Goal: Task Accomplishment & Management: Use online tool/utility

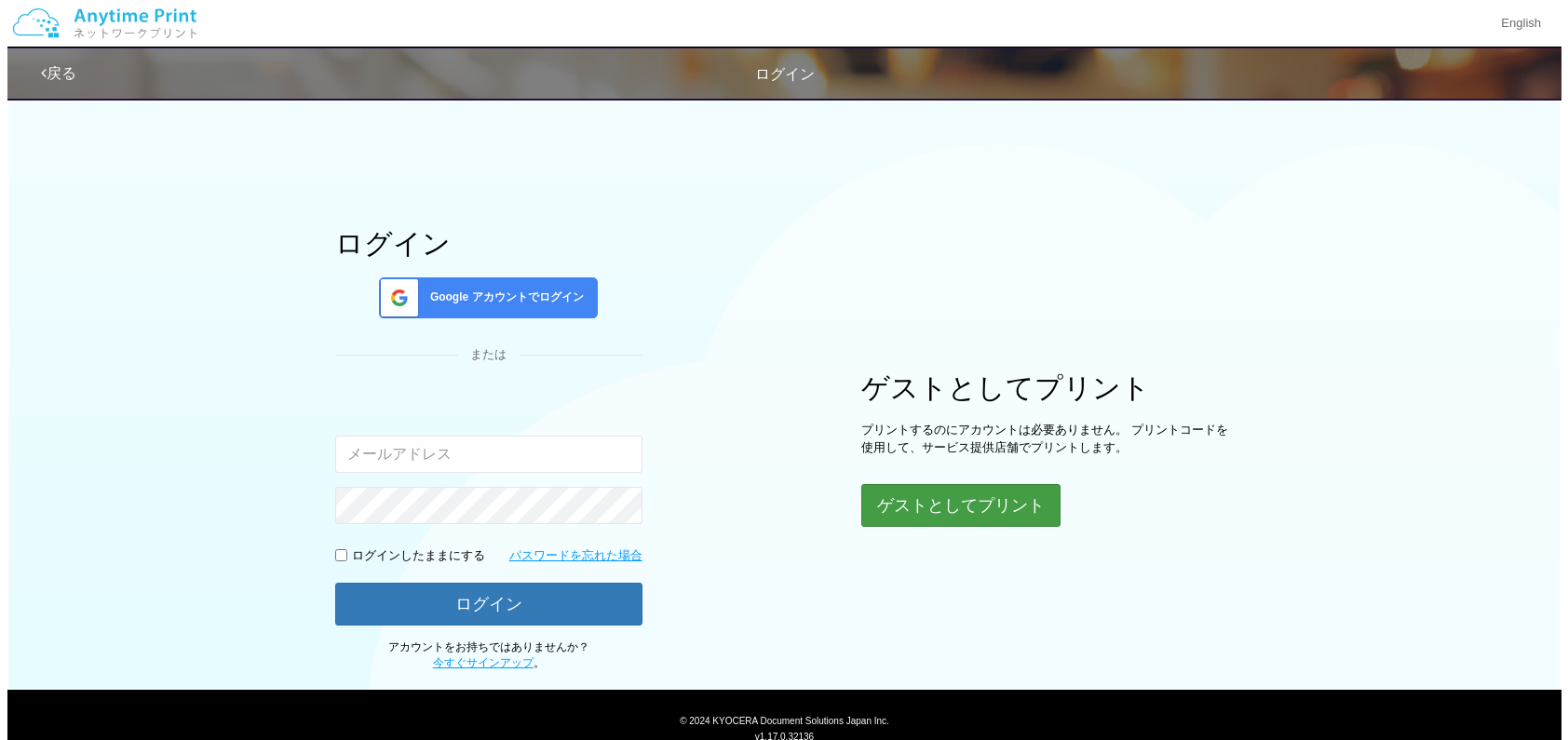
scroll to position [58, 0]
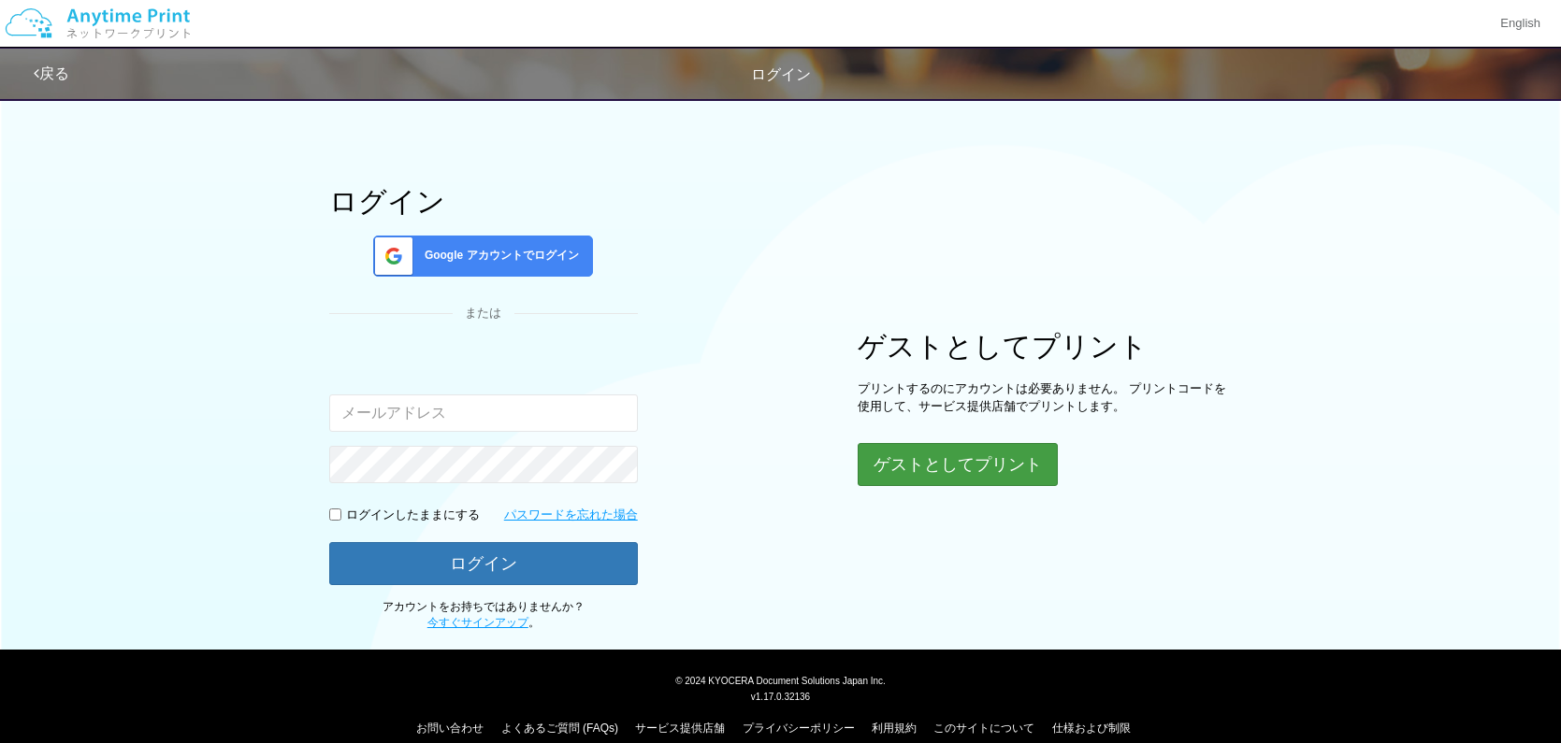
type input "[EMAIL_ADDRESS][DOMAIN_NAME]"
click at [981, 472] on button "ゲストとしてプリント" at bounding box center [957, 464] width 198 height 41
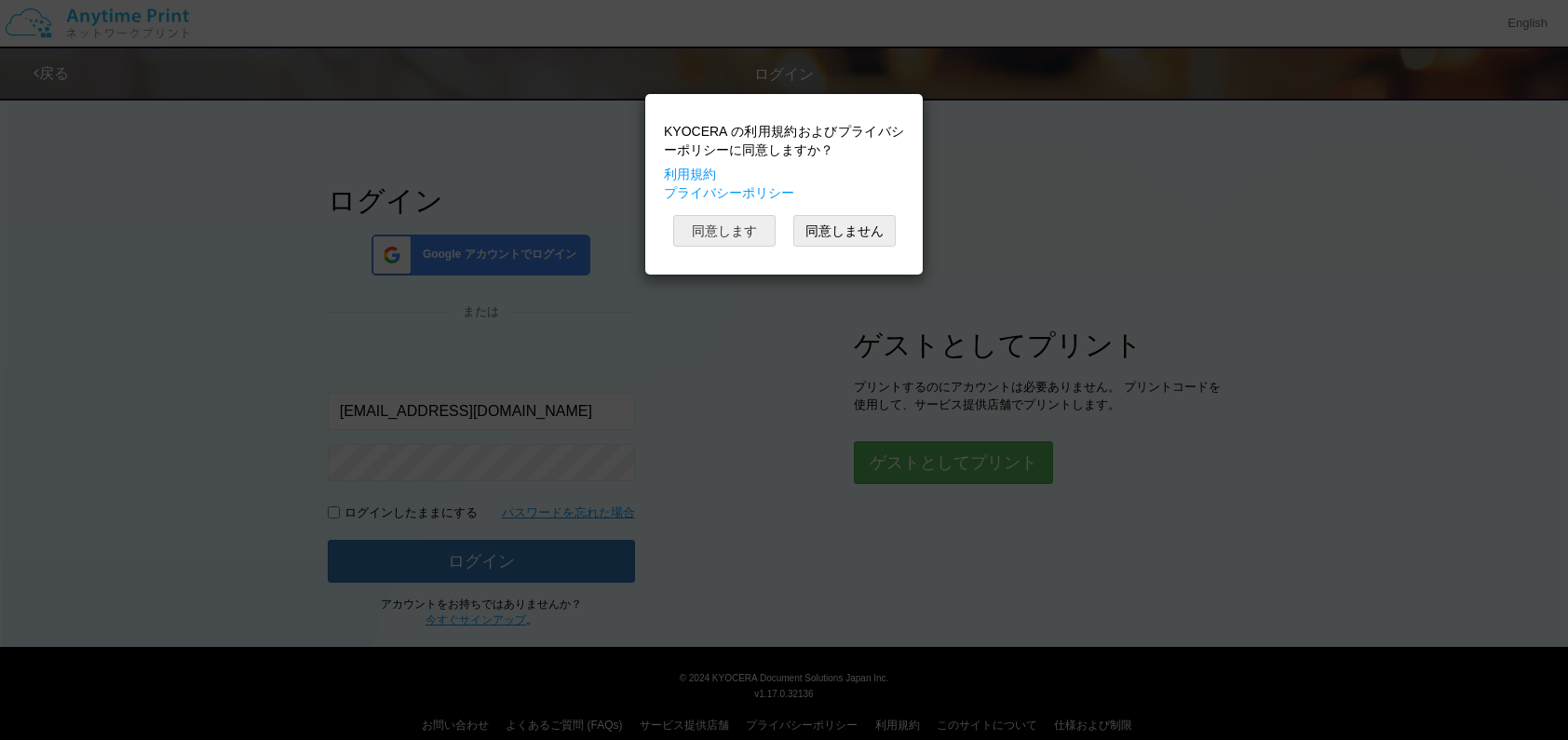
click at [759, 228] on button "同意します" at bounding box center [724, 231] width 103 height 32
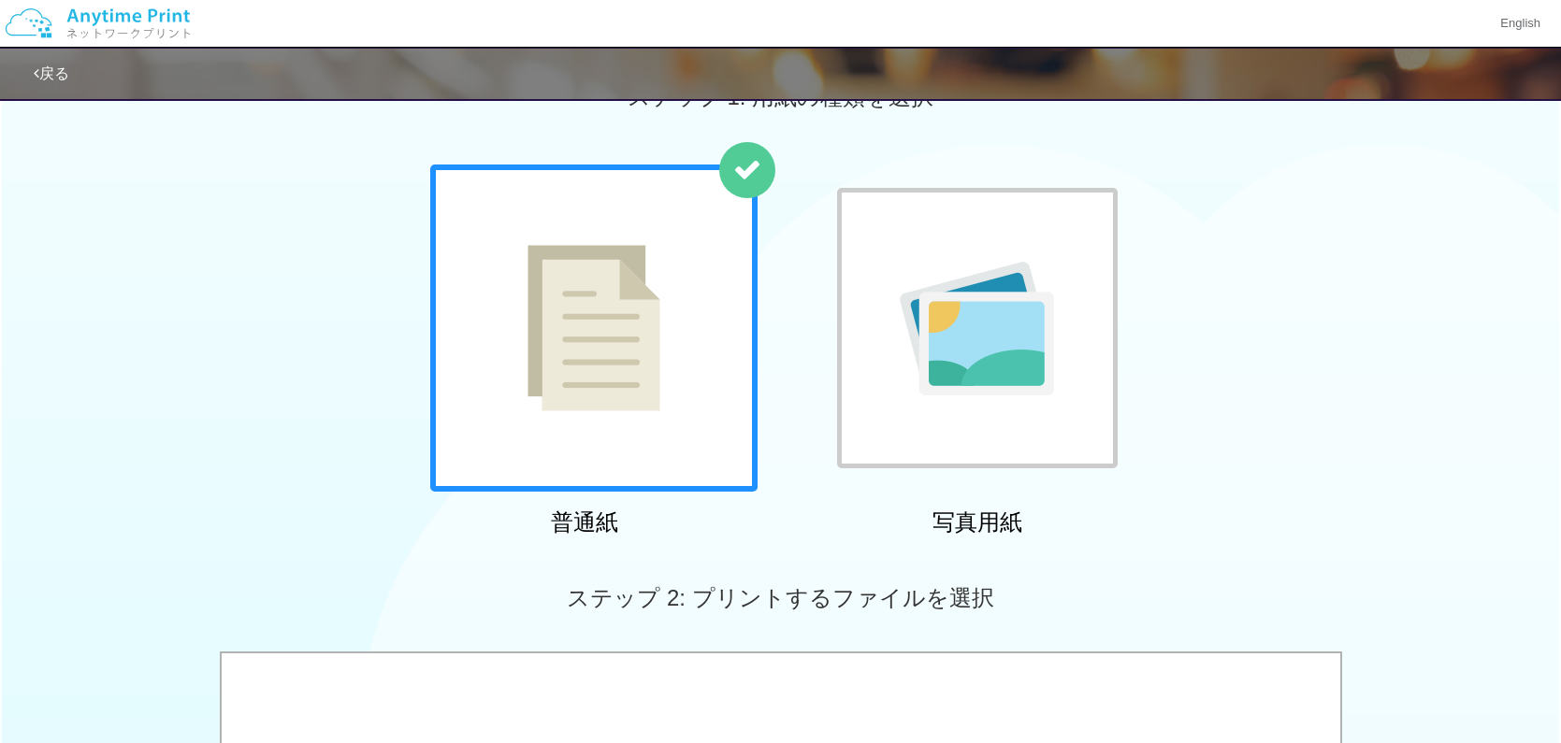
scroll to position [356, 0]
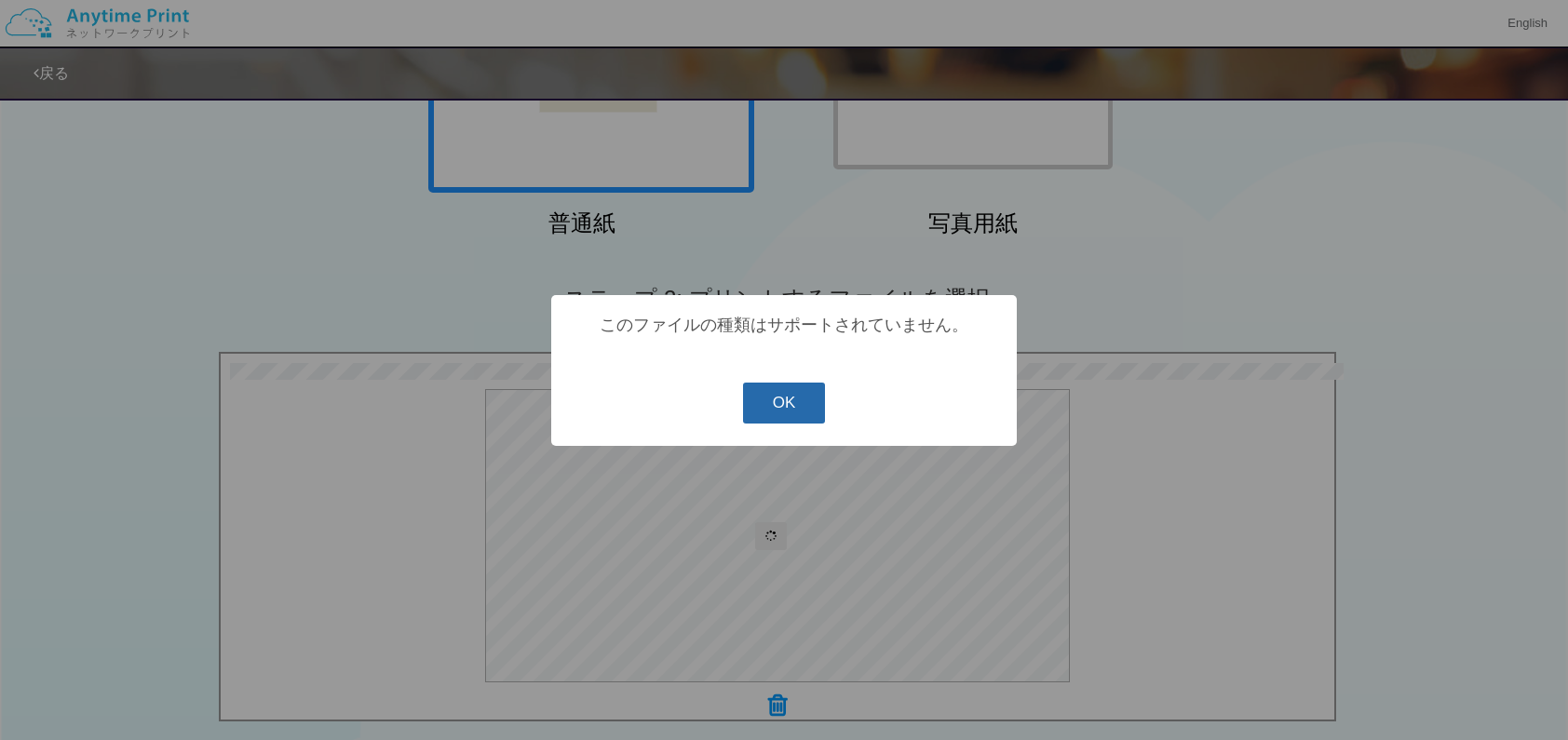
click at [801, 390] on button "OK" at bounding box center [784, 402] width 83 height 41
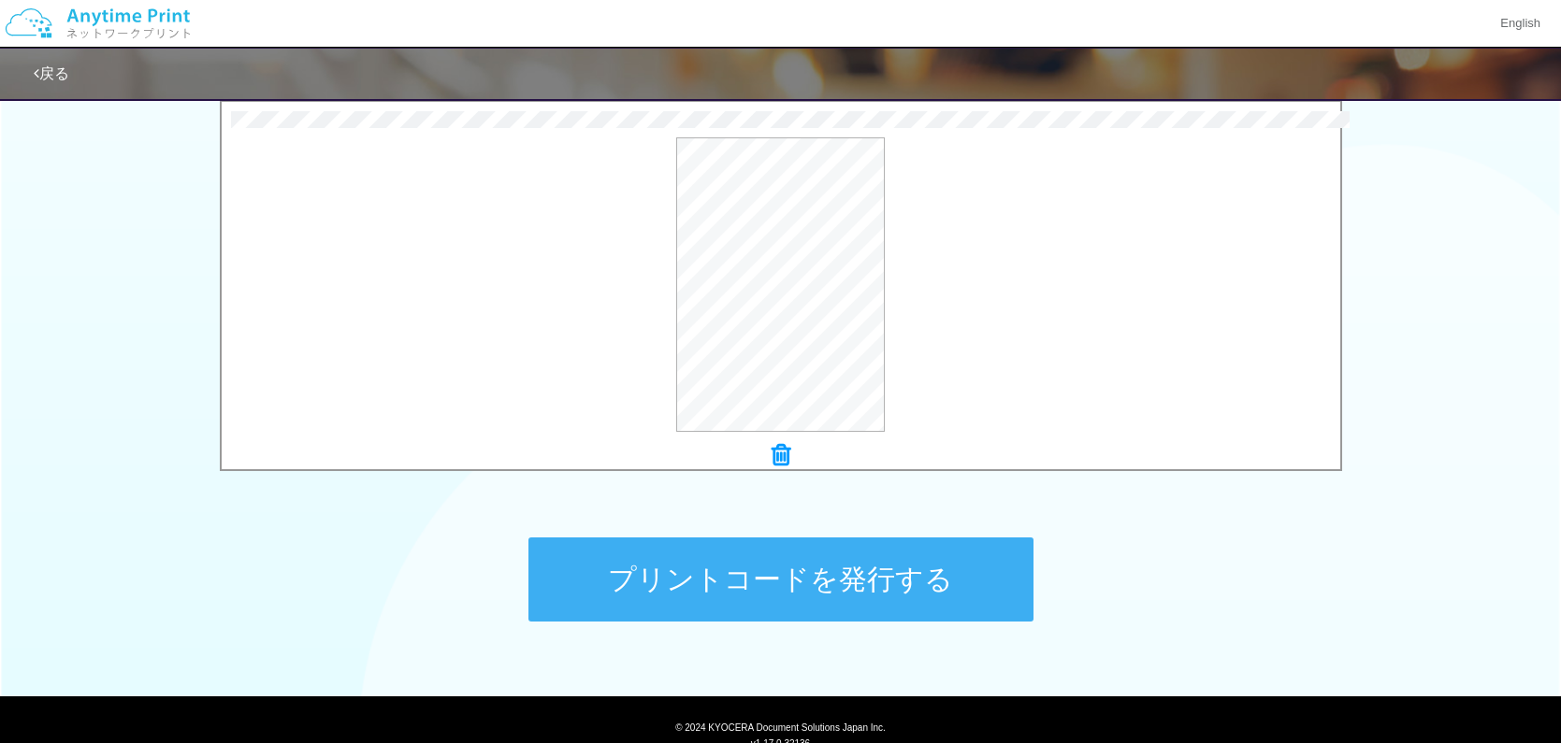
scroll to position [679, 0]
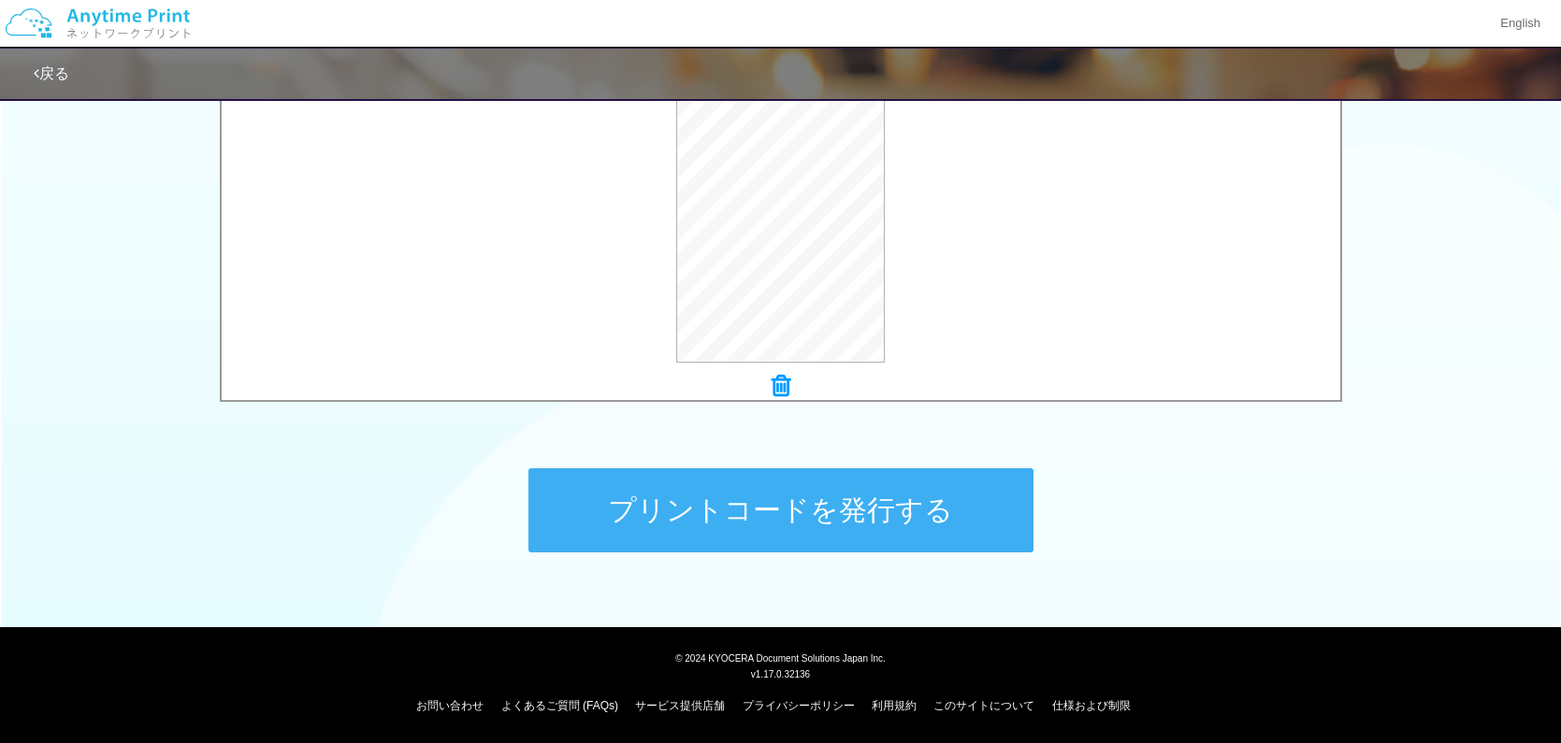
click at [854, 507] on button "プリントコードを発行する" at bounding box center [780, 510] width 505 height 84
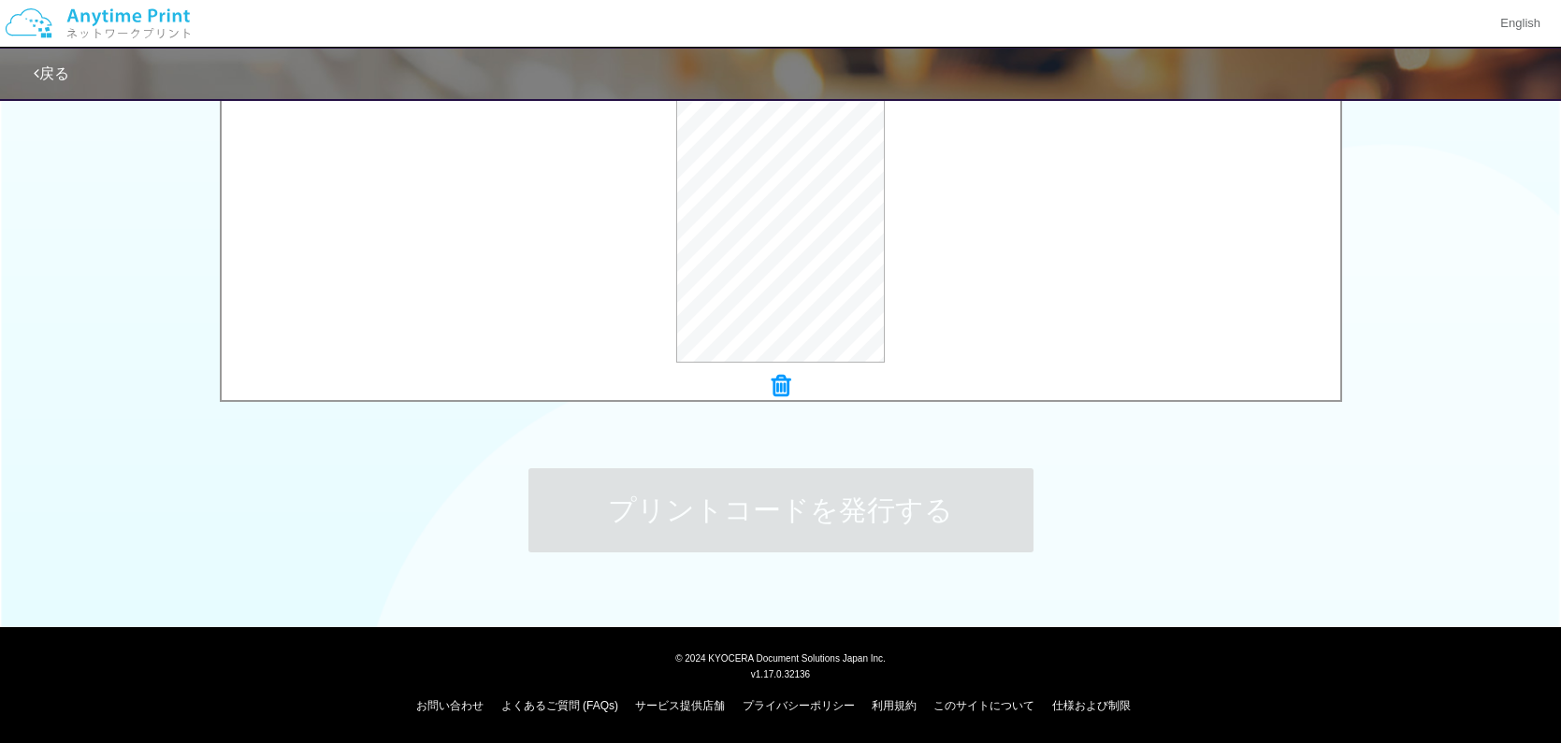
scroll to position [0, 0]
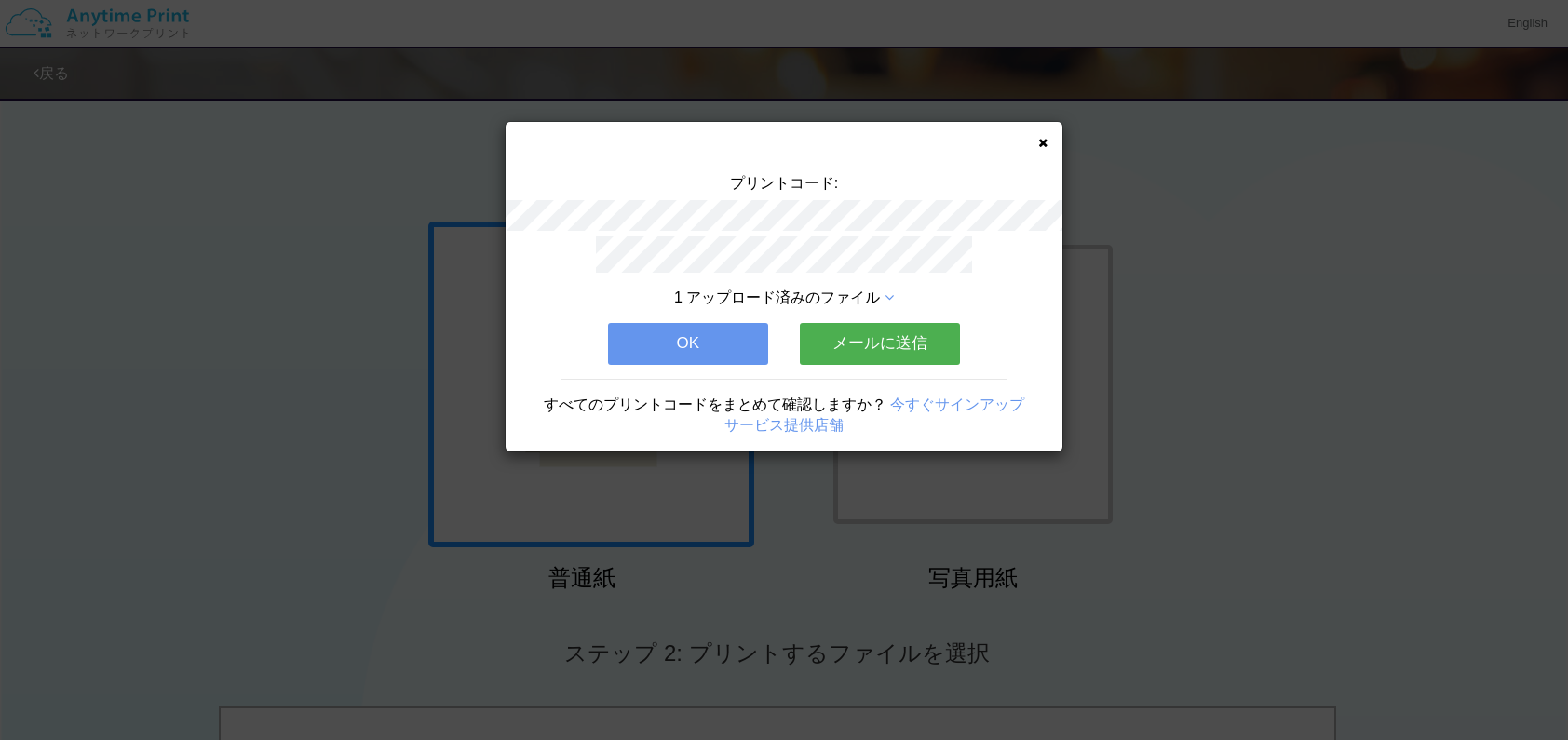
click at [868, 350] on button "メールに送信" at bounding box center [879, 343] width 160 height 41
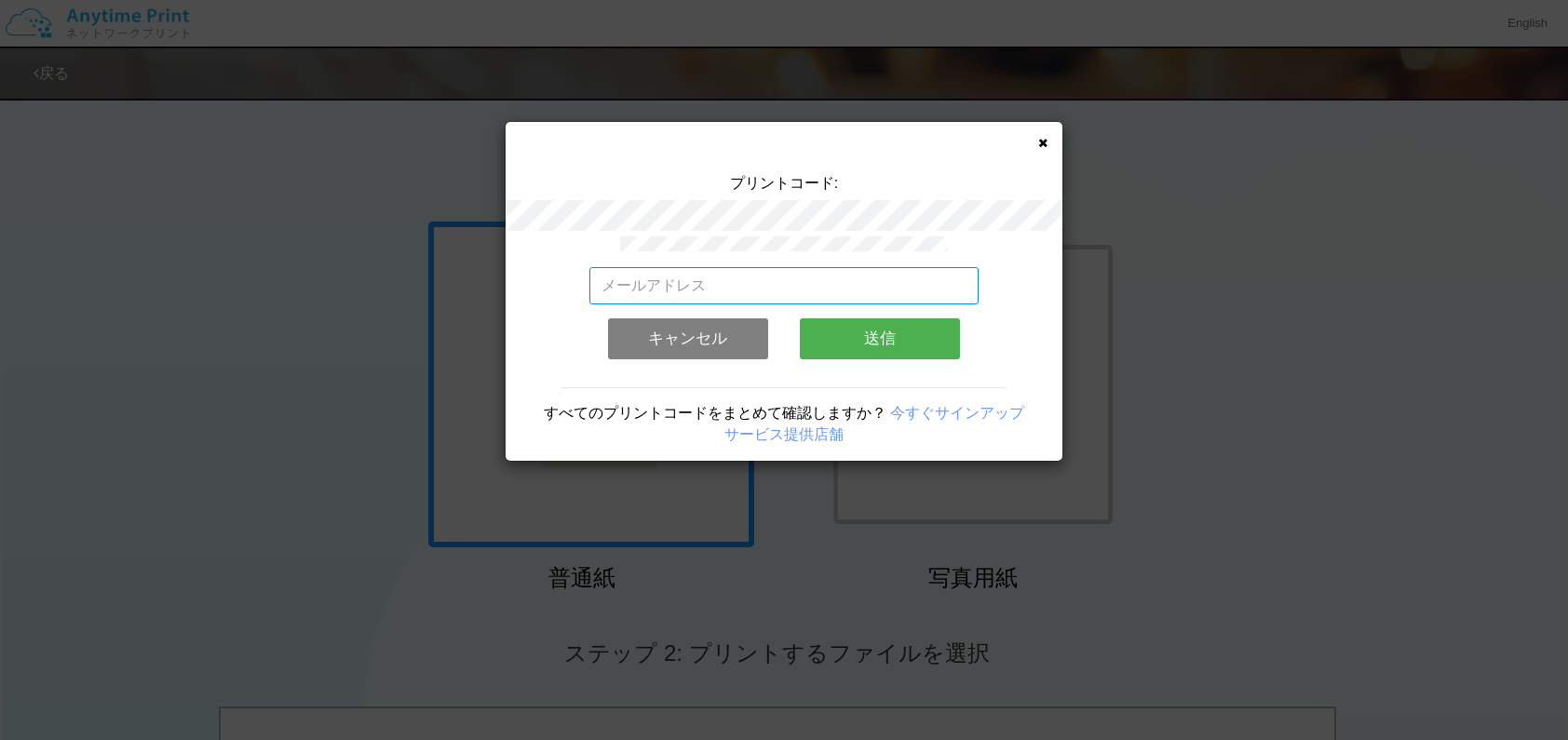
click at [777, 280] on input "email" at bounding box center [784, 285] width 390 height 37
type input "[EMAIL_ADDRESS][DOMAIN_NAME]"
click at [924, 336] on button "送信" at bounding box center [879, 339] width 160 height 41
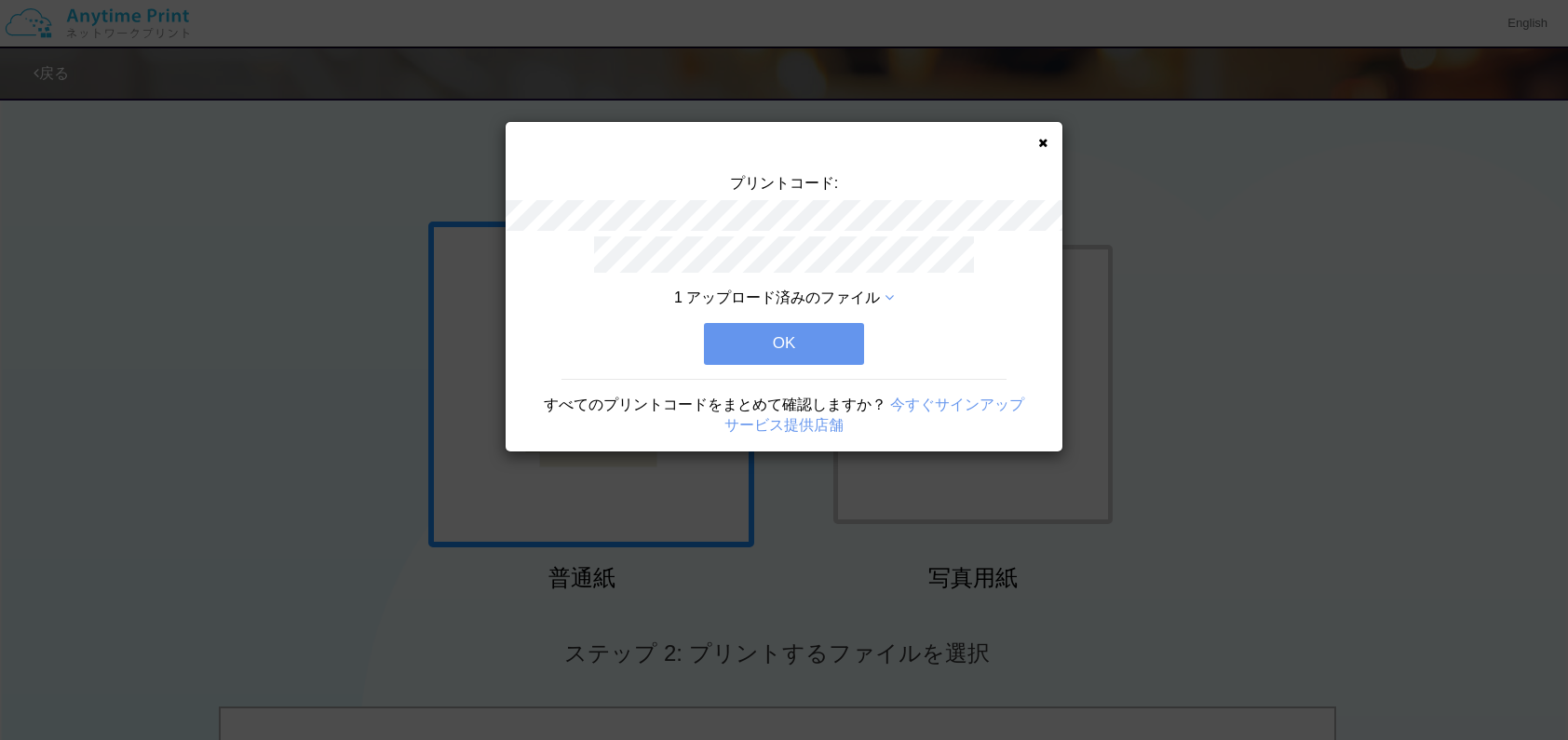
click at [830, 336] on button "OK" at bounding box center [784, 343] width 160 height 41
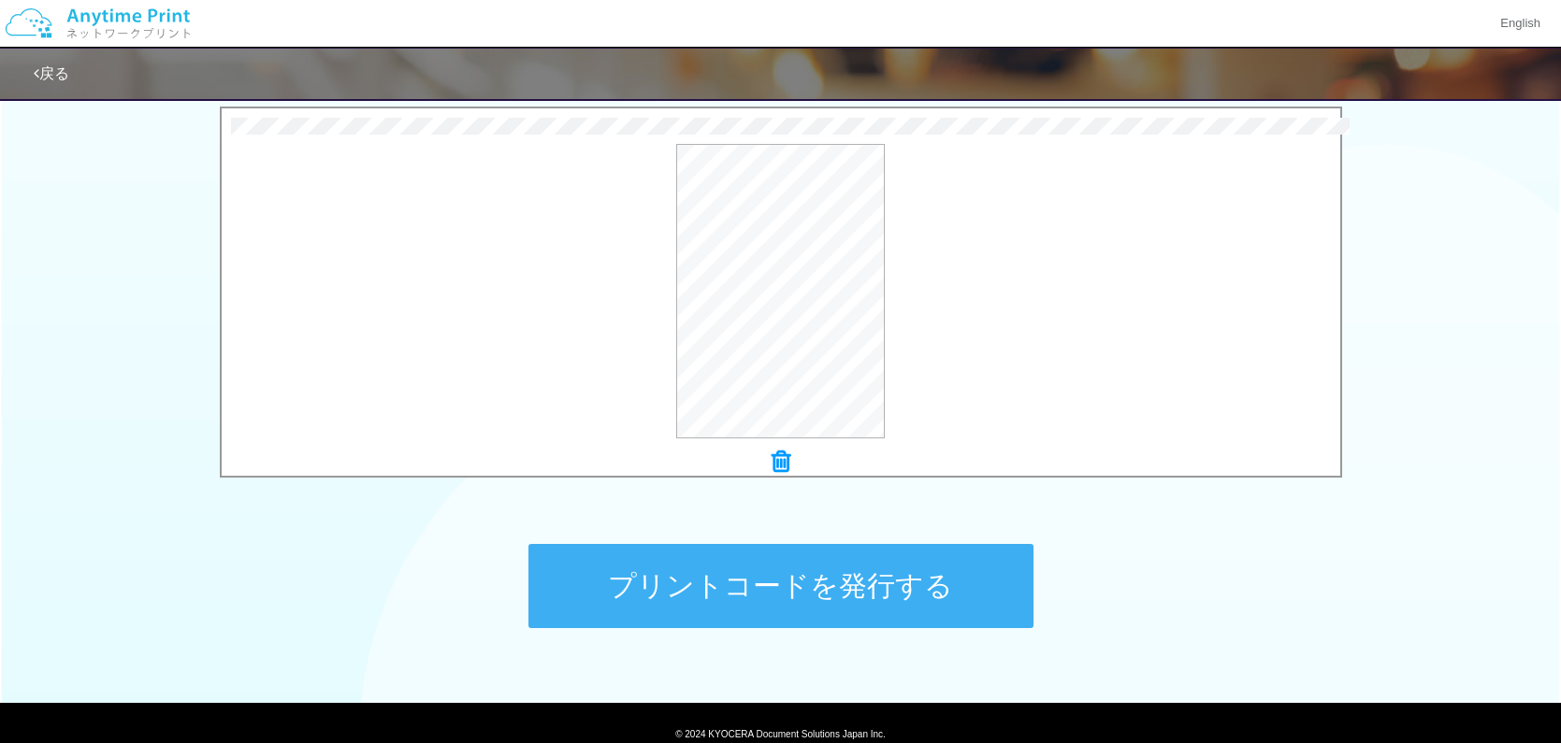
scroll to position [679, 0]
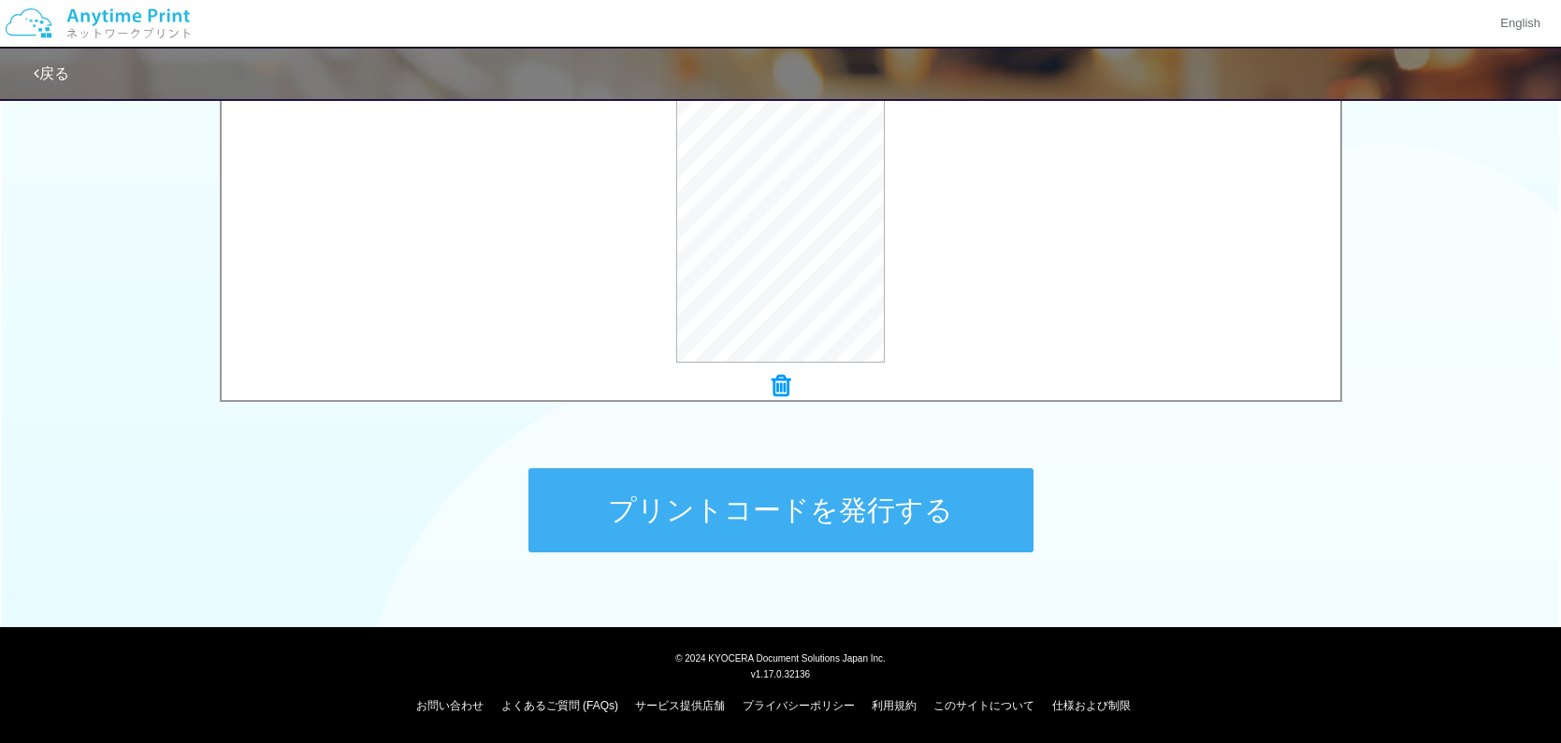
click at [976, 512] on button "プリントコードを発行する" at bounding box center [780, 510] width 505 height 84
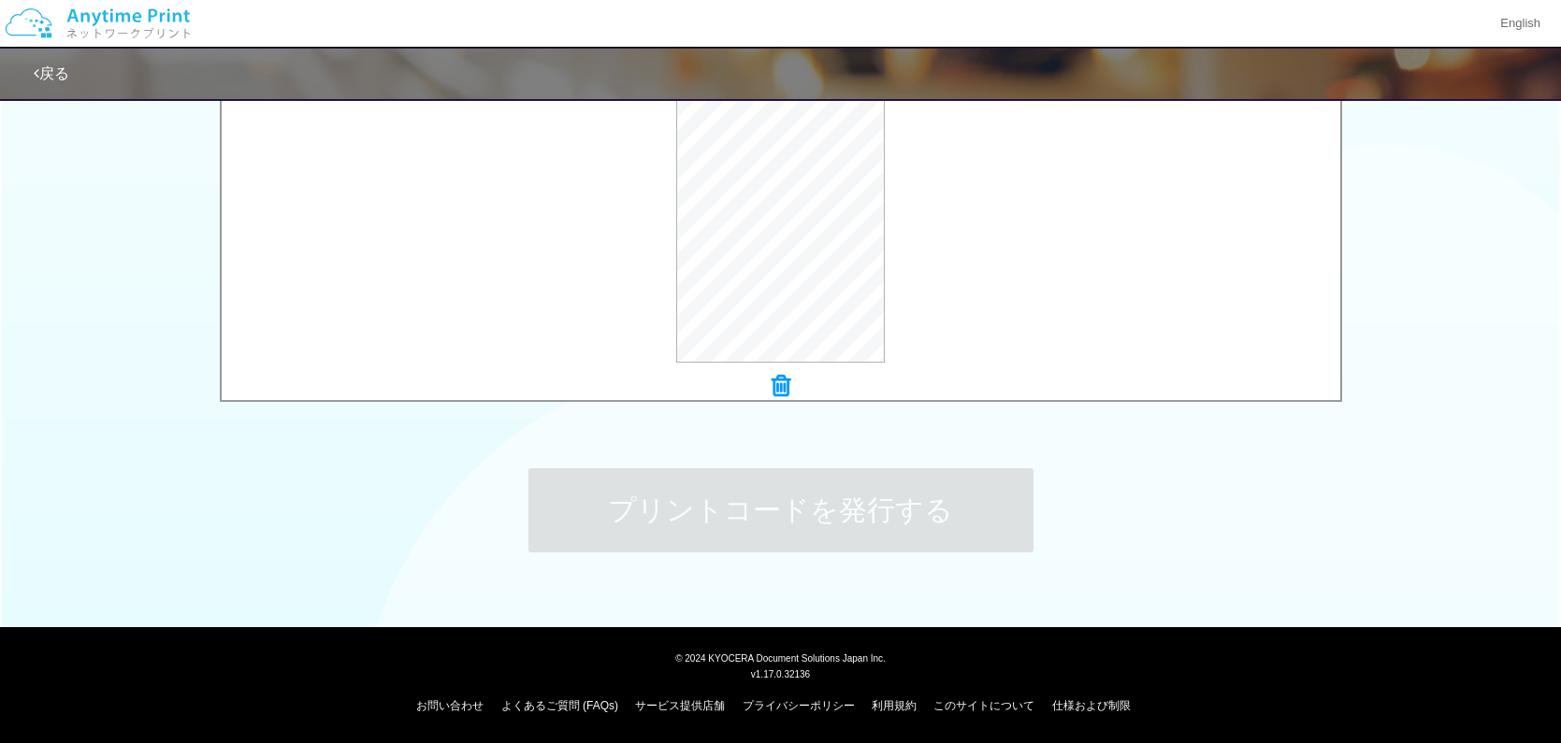
scroll to position [0, 0]
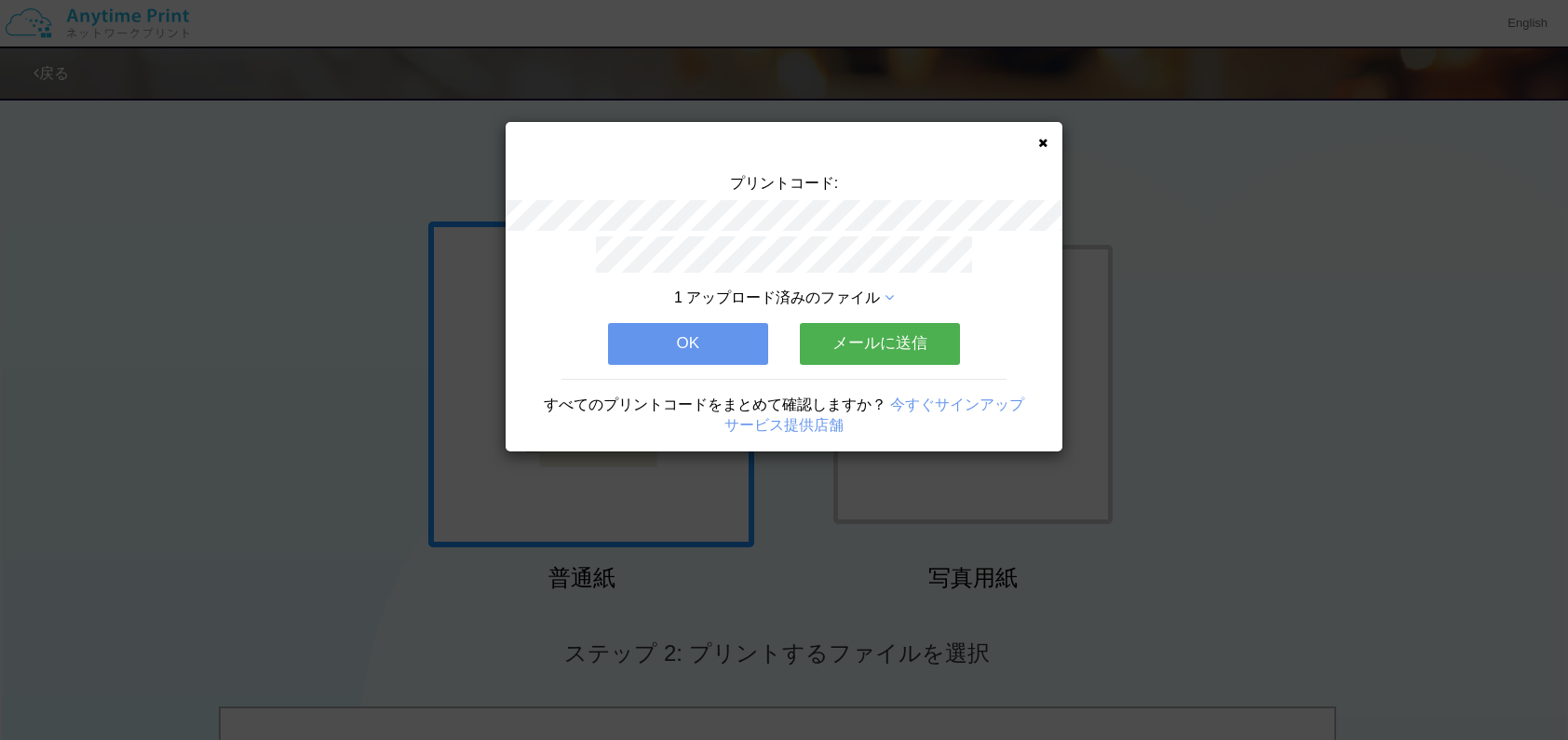
click at [905, 360] on button "メールに送信" at bounding box center [879, 343] width 160 height 41
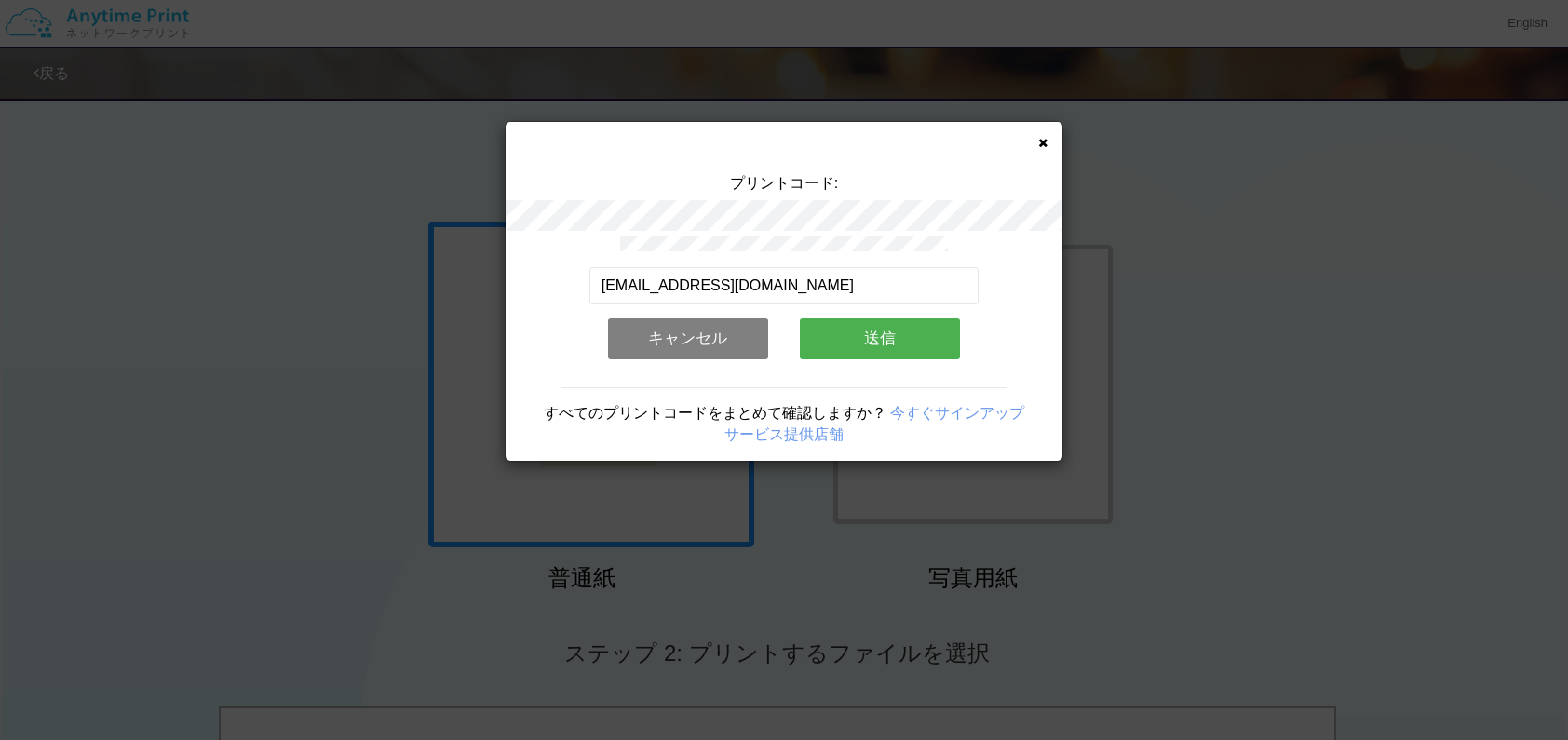
click at [871, 332] on button "送信" at bounding box center [879, 339] width 160 height 41
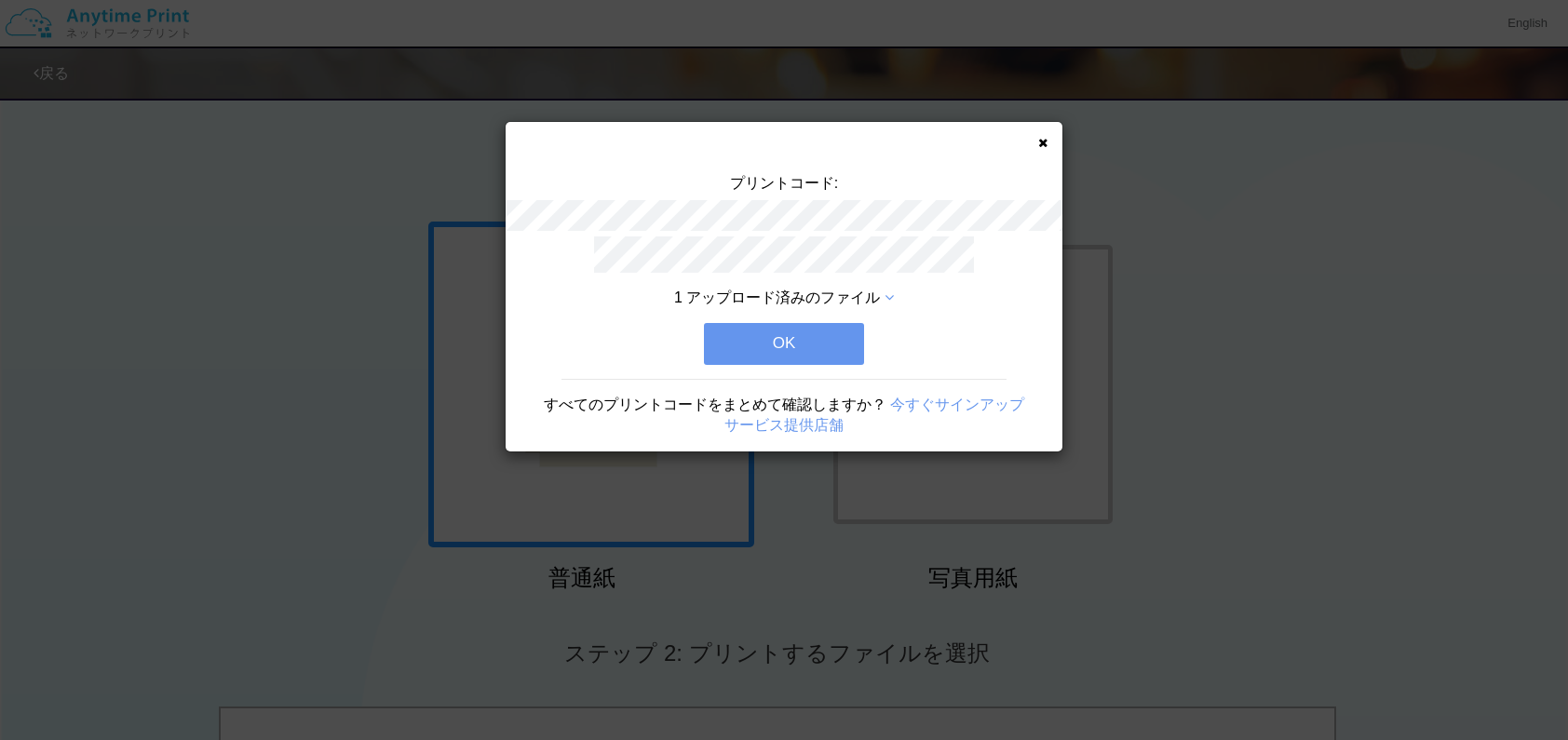
click at [790, 338] on button "OK" at bounding box center [784, 343] width 160 height 41
